Goal: Information Seeking & Learning: Learn about a topic

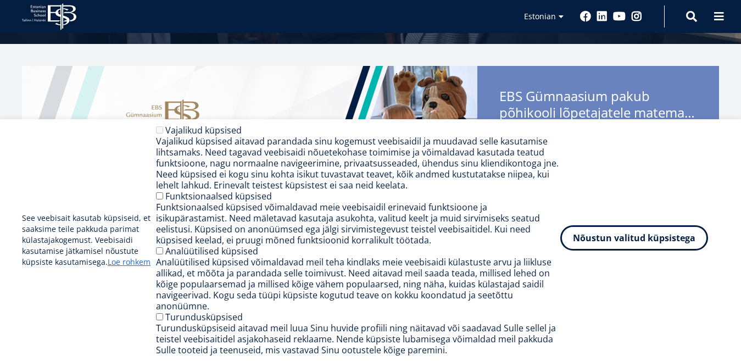
click at [688, 233] on button "Nõustun valitud küpsistega" at bounding box center [634, 237] width 148 height 25
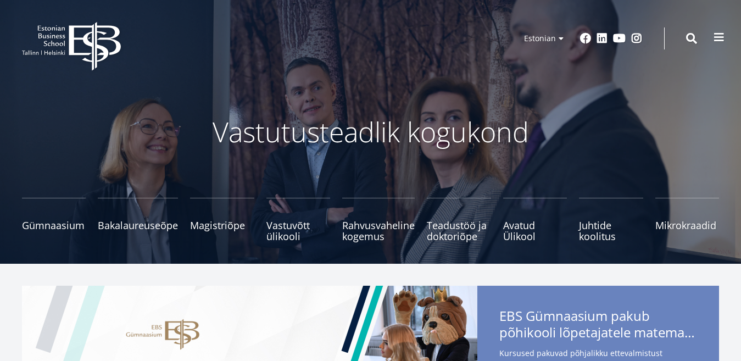
click at [722, 41] on span at bounding box center [718, 37] width 11 height 11
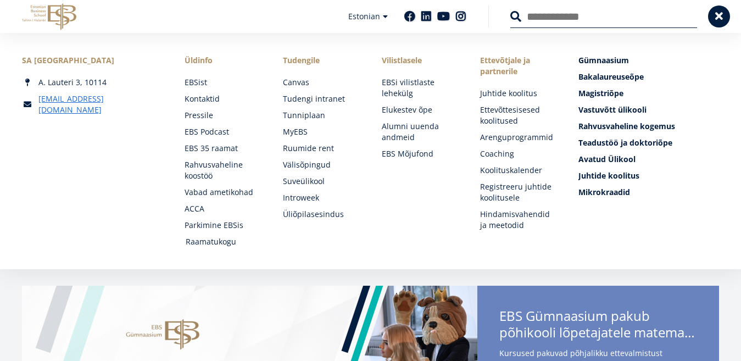
click at [214, 241] on link "Raamatukogu" at bounding box center [224, 241] width 76 height 11
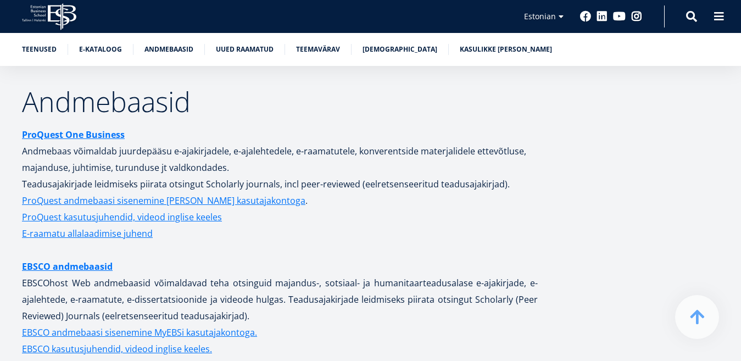
scroll to position [2118, 0]
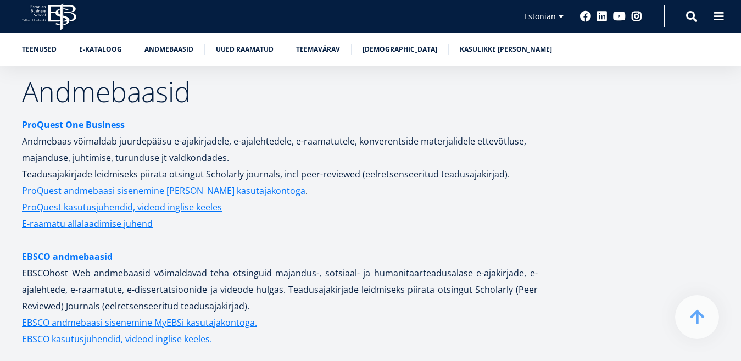
click at [64, 248] on link "EBSCO andmebaasid" at bounding box center [67, 256] width 91 height 16
